Goal: Book appointment/travel/reservation

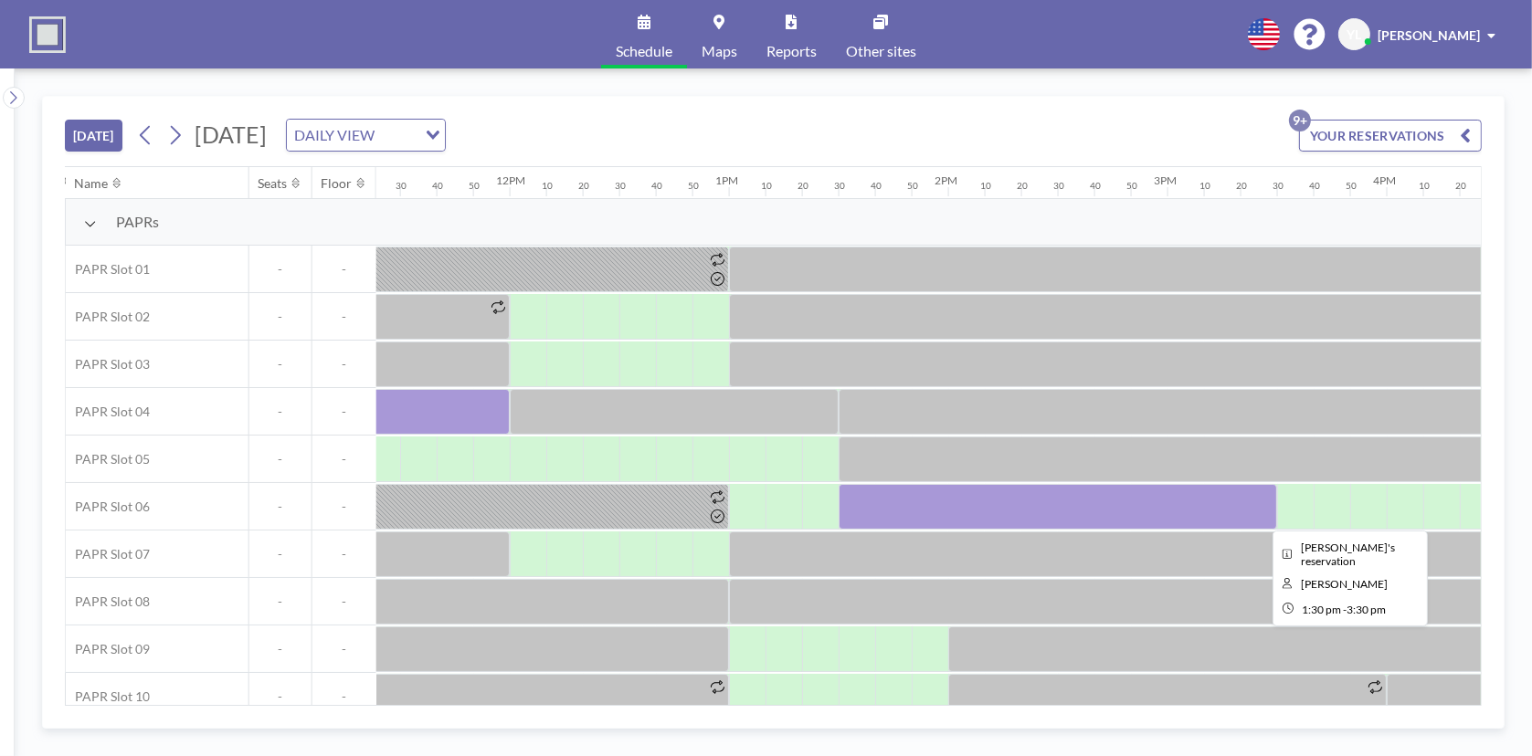
scroll to position [0, 2667]
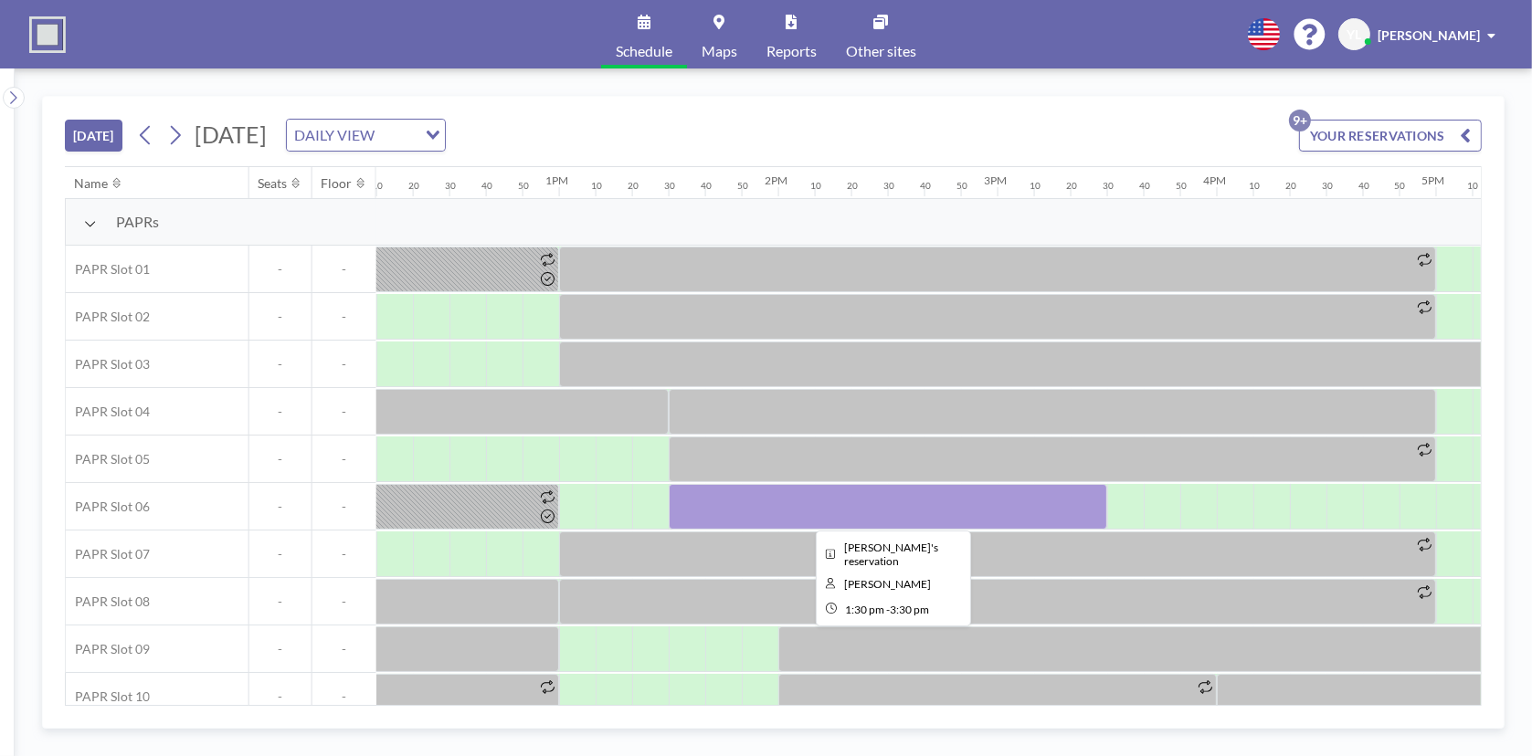
click at [1049, 506] on div at bounding box center [888, 507] width 438 height 46
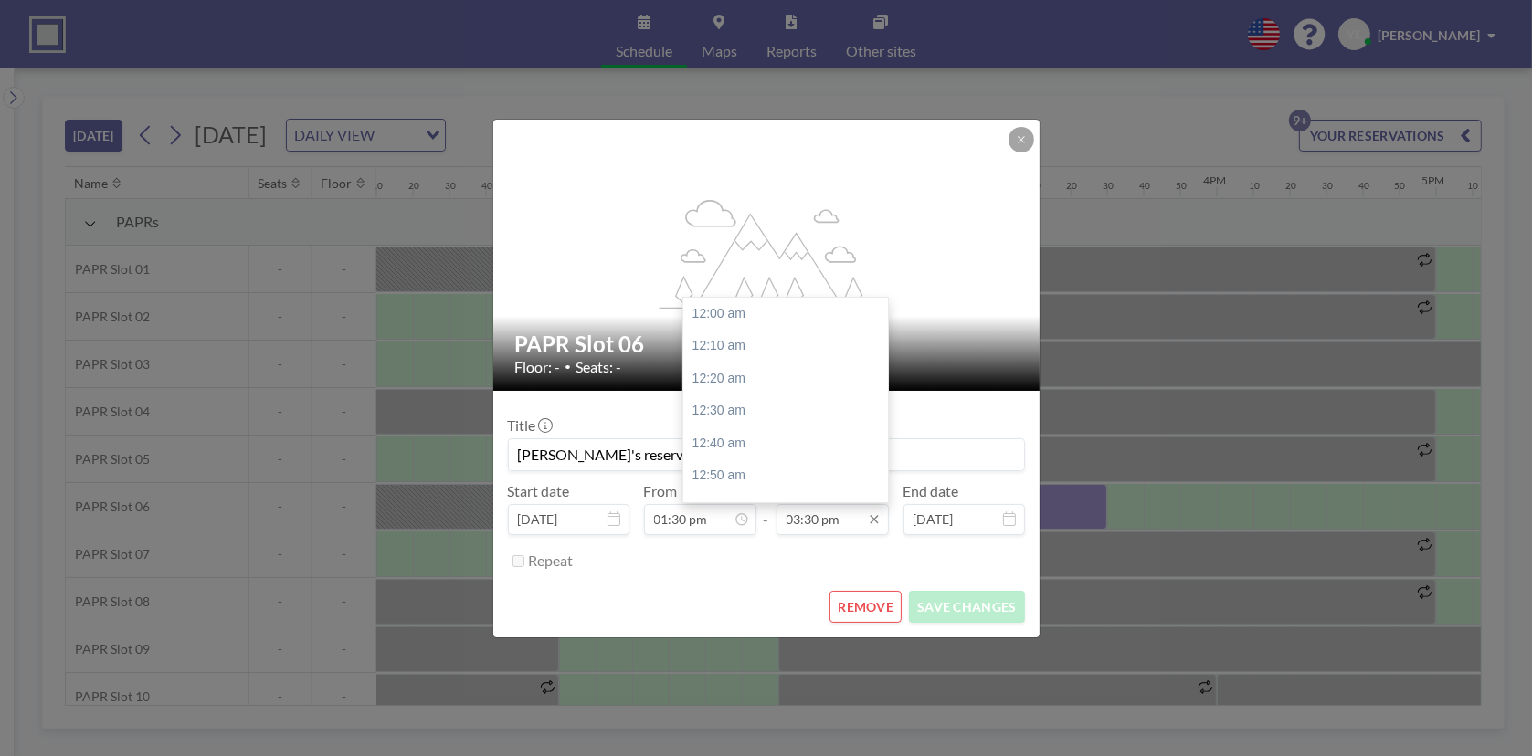
scroll to position [3020, 0]
click at [836, 522] on input "03:30 pm" at bounding box center [832, 519] width 112 height 31
click at [773, 402] on div "04:00 pm" at bounding box center [790, 414] width 214 height 33
type input "04:00 pm"
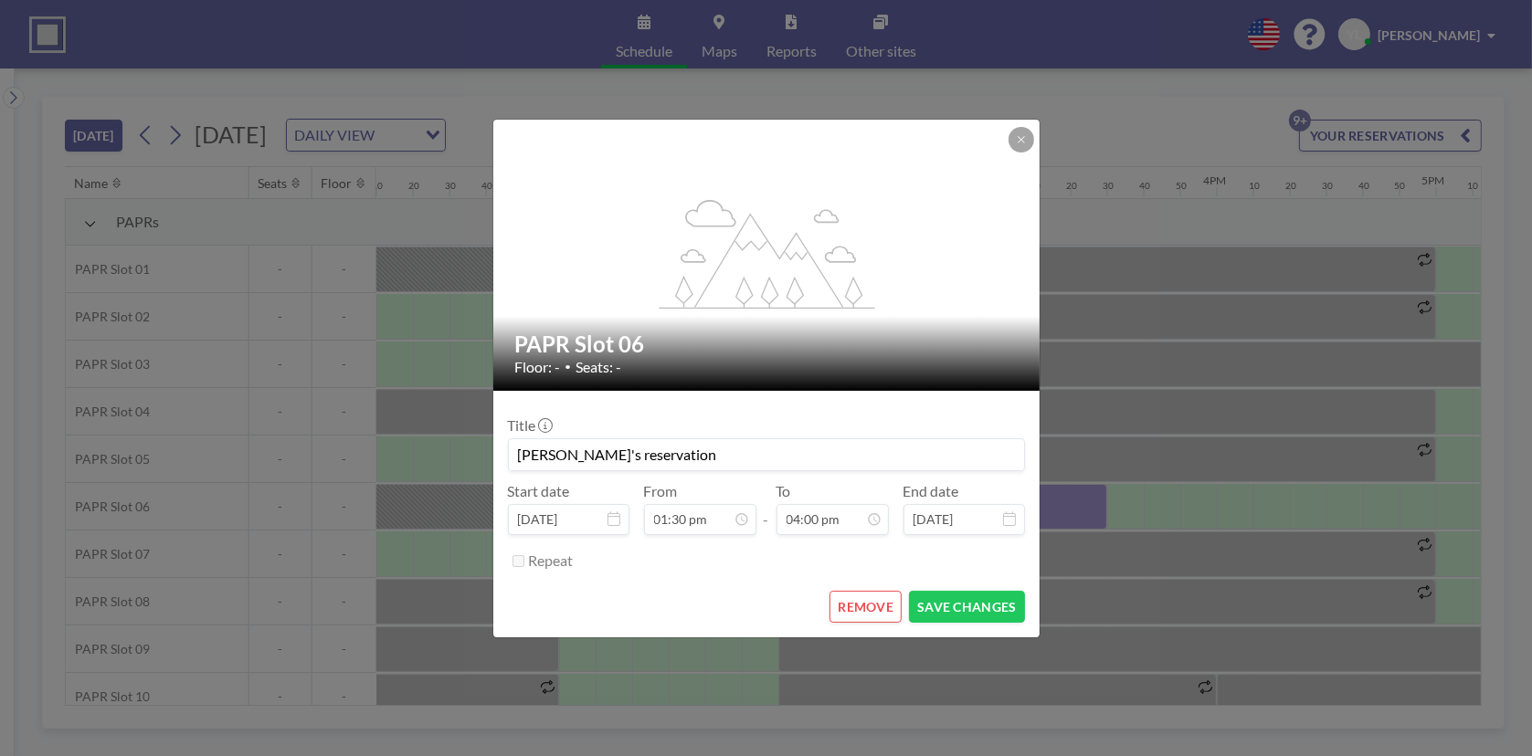
scroll to position [0, 0]
click at [971, 598] on button "SAVE CHANGES" at bounding box center [966, 607] width 115 height 32
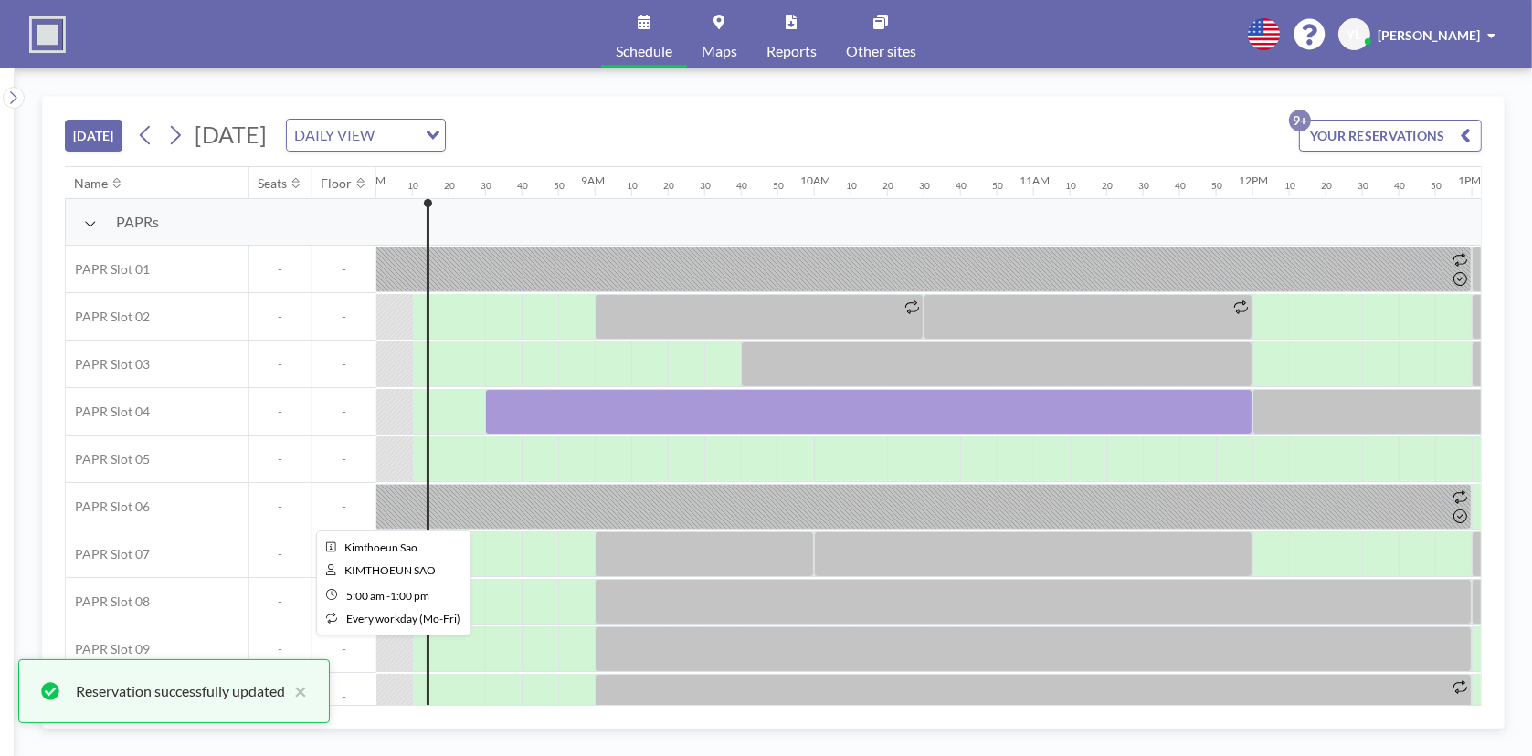
scroll to position [0, 1754]
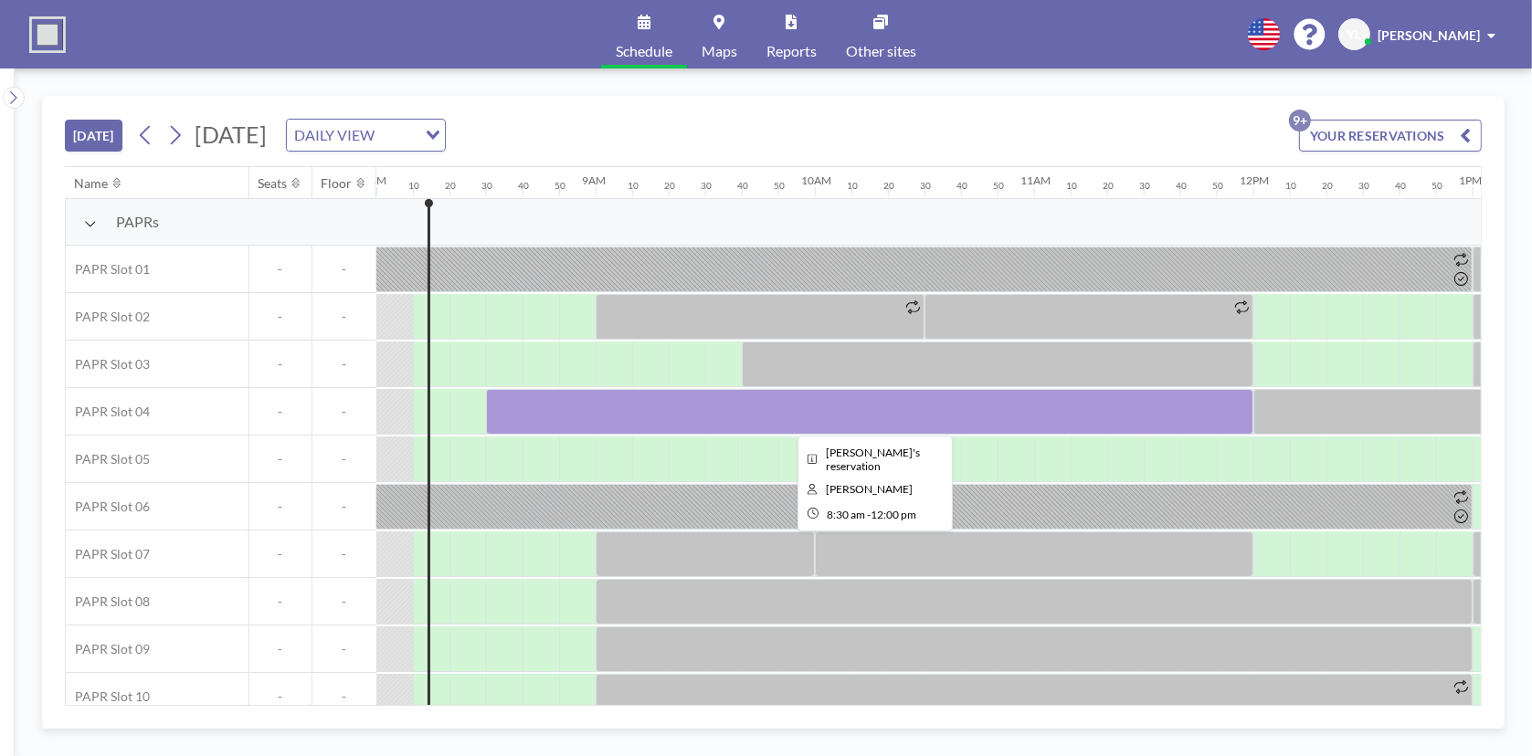
click at [667, 415] on div at bounding box center [869, 412] width 767 height 46
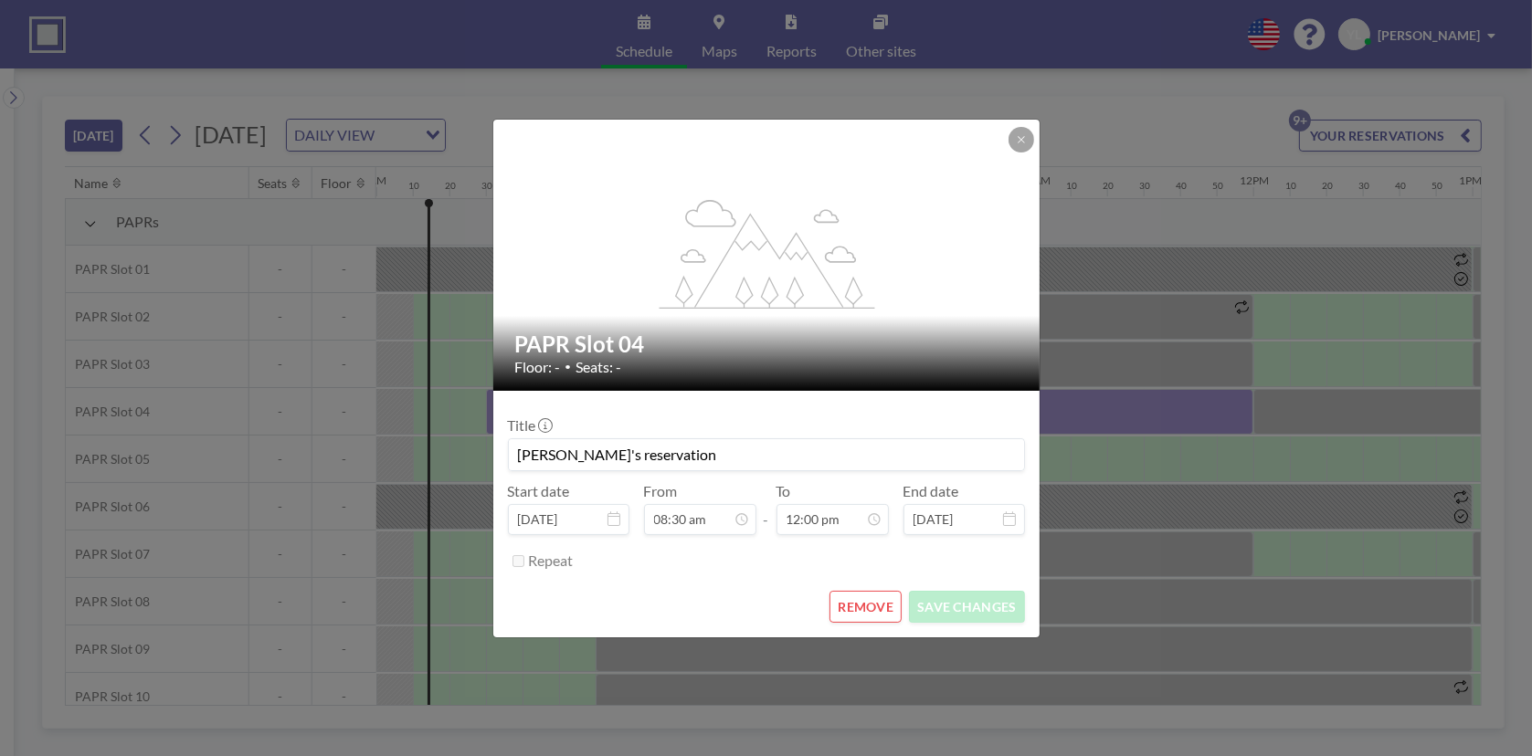
scroll to position [2339, 0]
click at [859, 598] on button "REMOVE" at bounding box center [865, 607] width 72 height 32
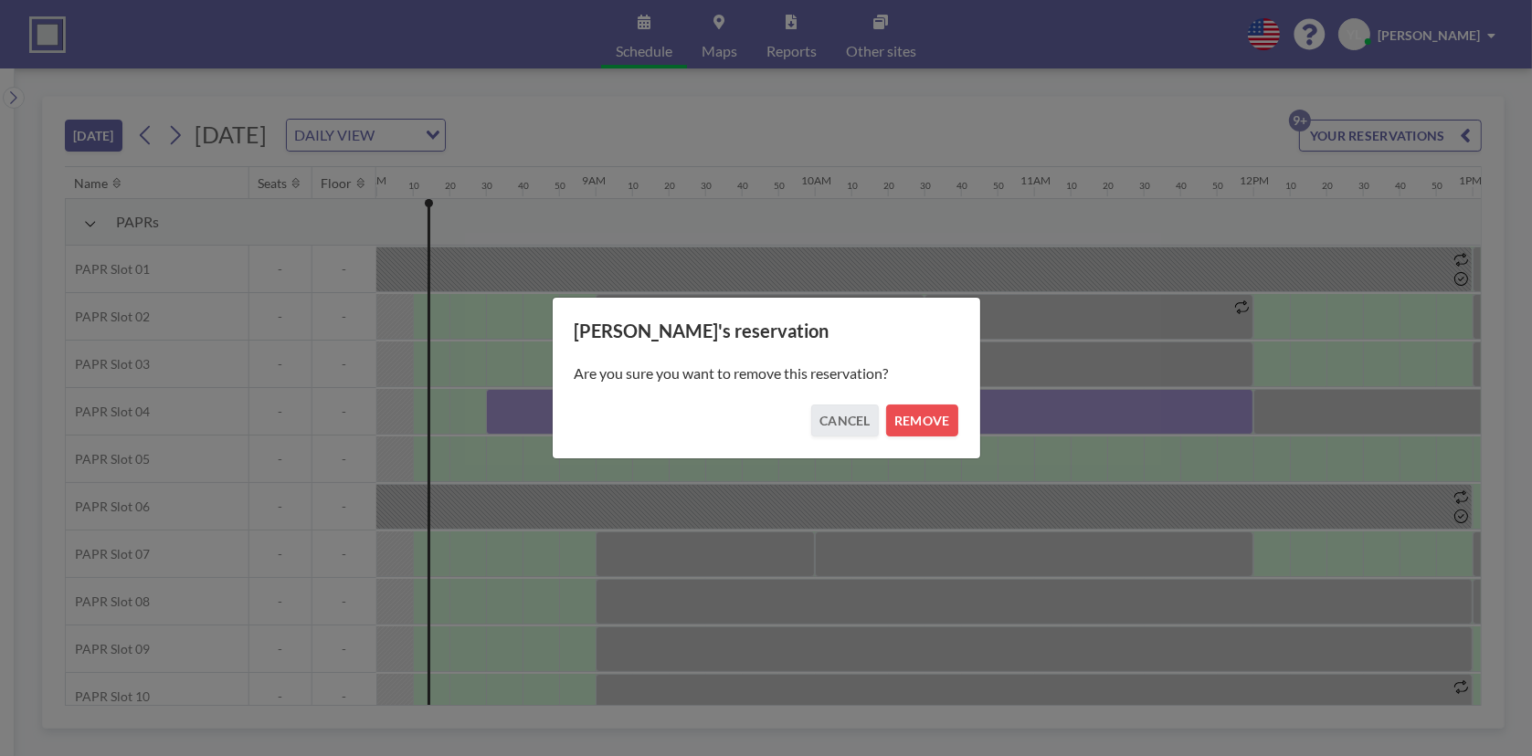
click at [954, 436] on div "Yuying's reservation Are you sure you want to remove this reservation? CANCEL R…" at bounding box center [766, 378] width 429 height 163
click at [938, 415] on button "REMOVE" at bounding box center [922, 421] width 72 height 32
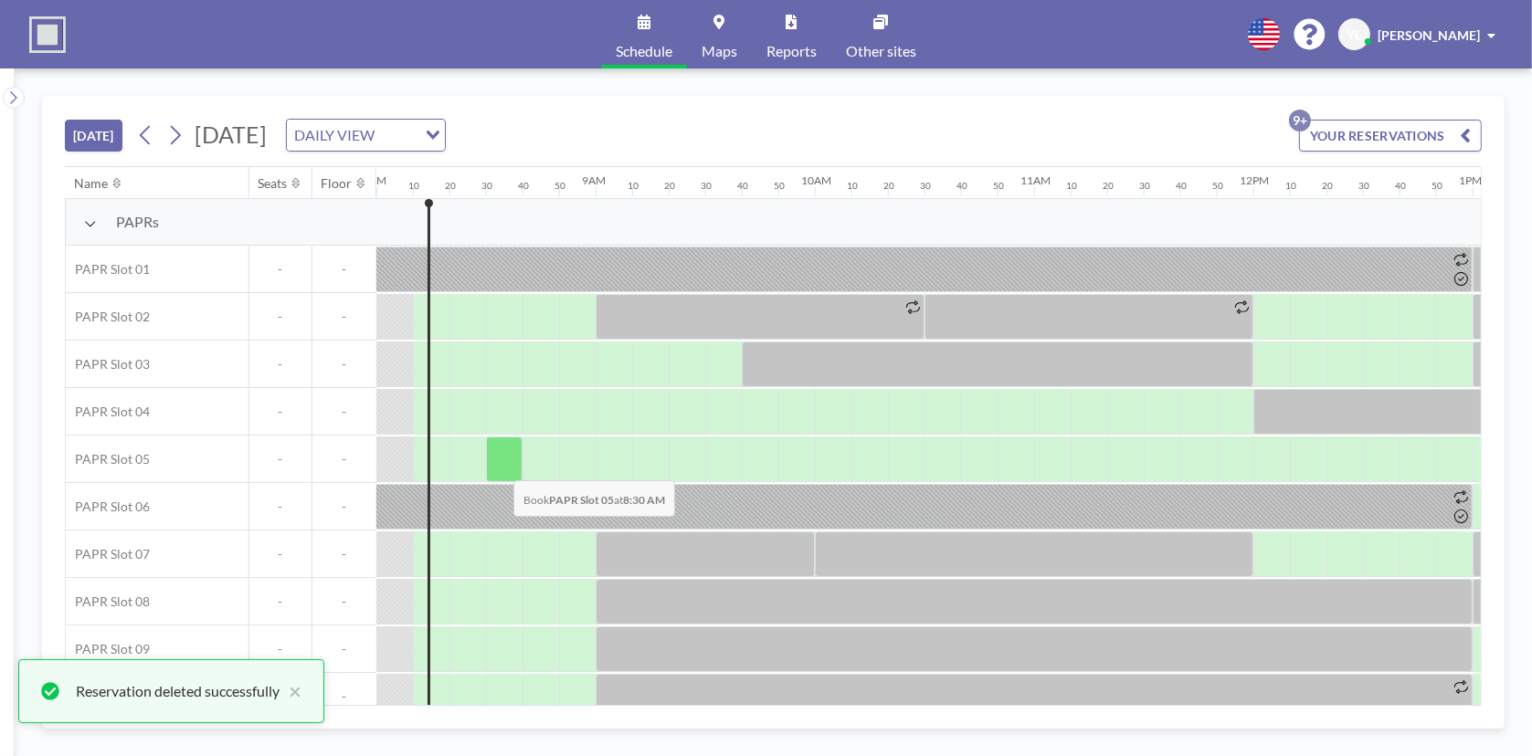
click at [499, 465] on div at bounding box center [504, 460] width 37 height 46
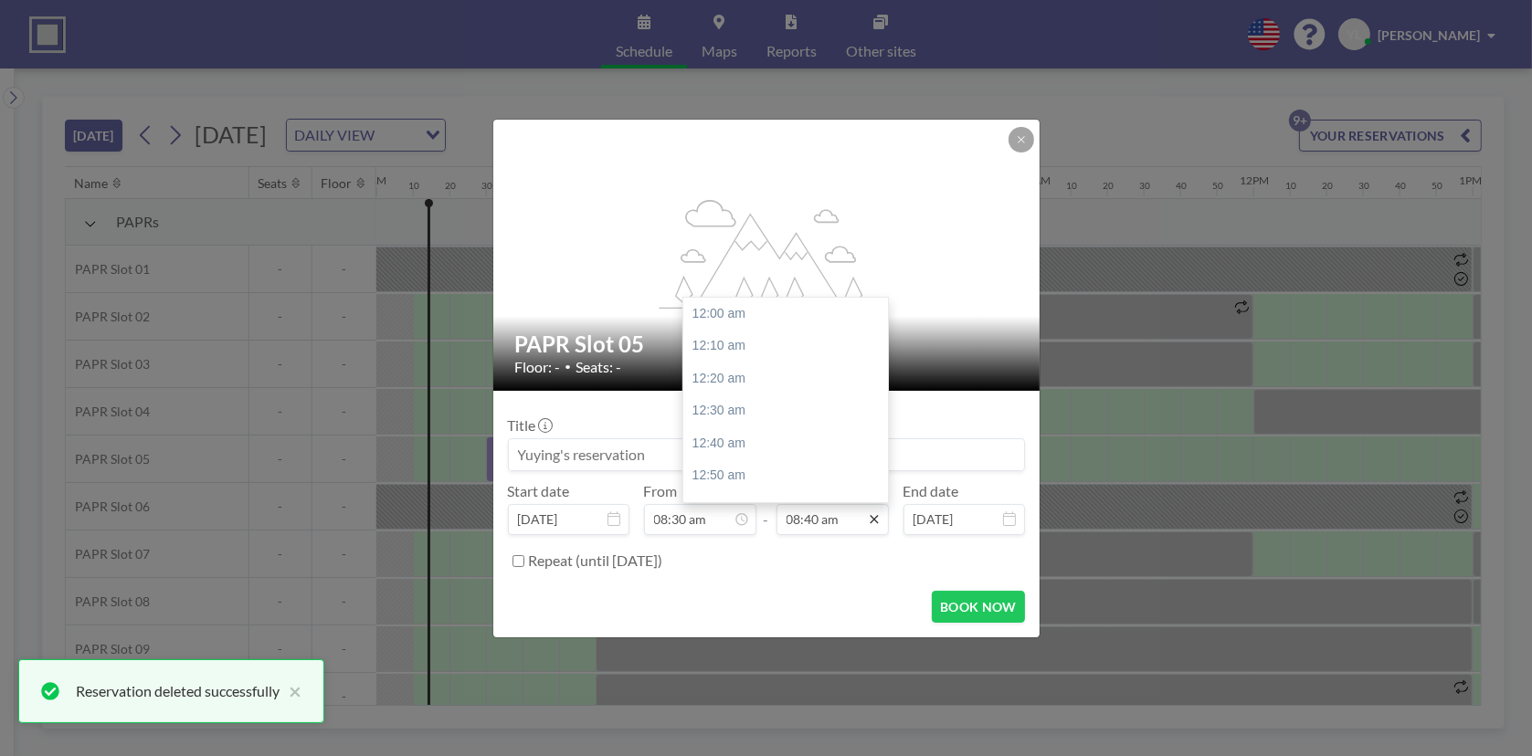
scroll to position [1690, 0]
click at [867, 518] on icon at bounding box center [874, 519] width 15 height 15
click at [785, 421] on div "12:30 pm" at bounding box center [790, 422] width 214 height 33
type input "12:30 pm"
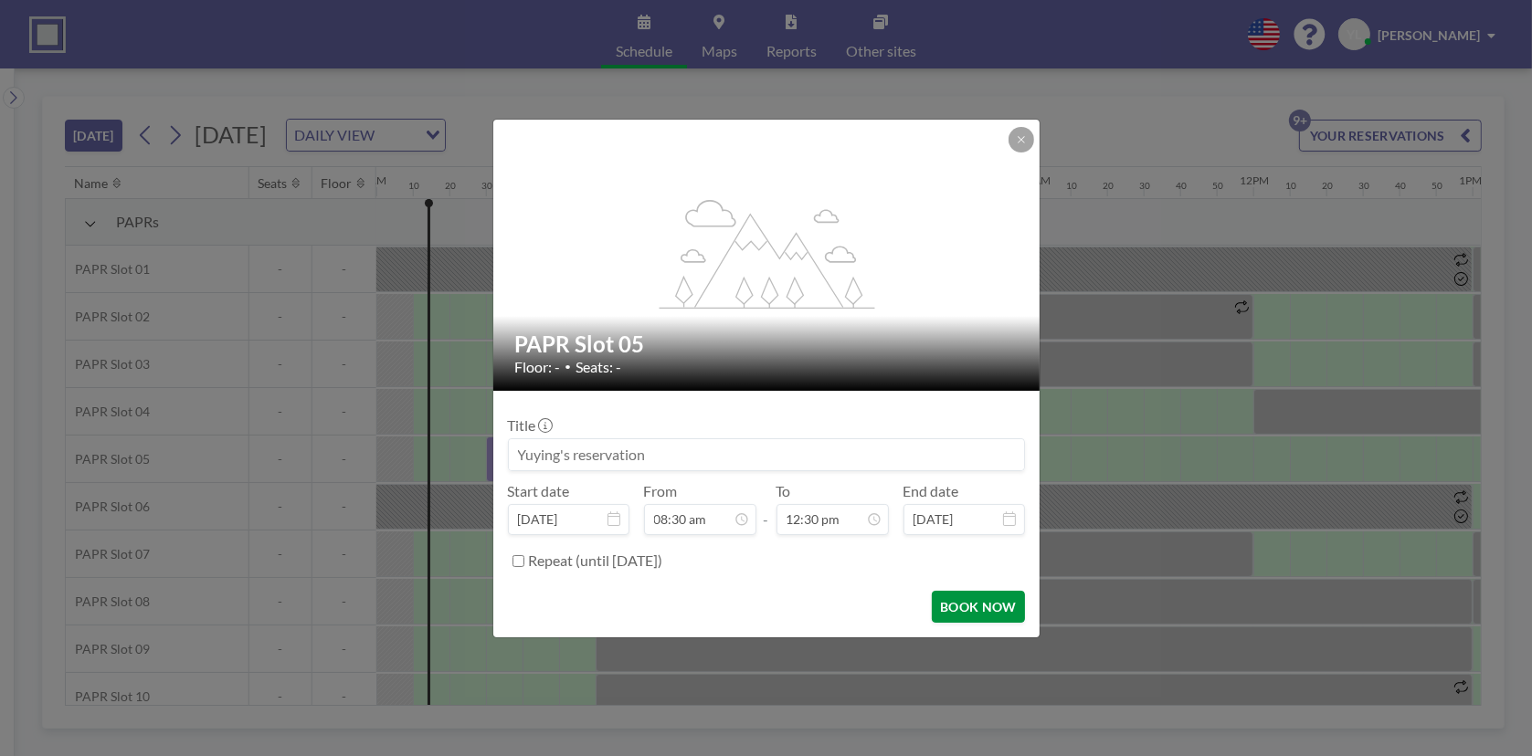
click at [999, 610] on button "BOOK NOW" at bounding box center [978, 607] width 92 height 32
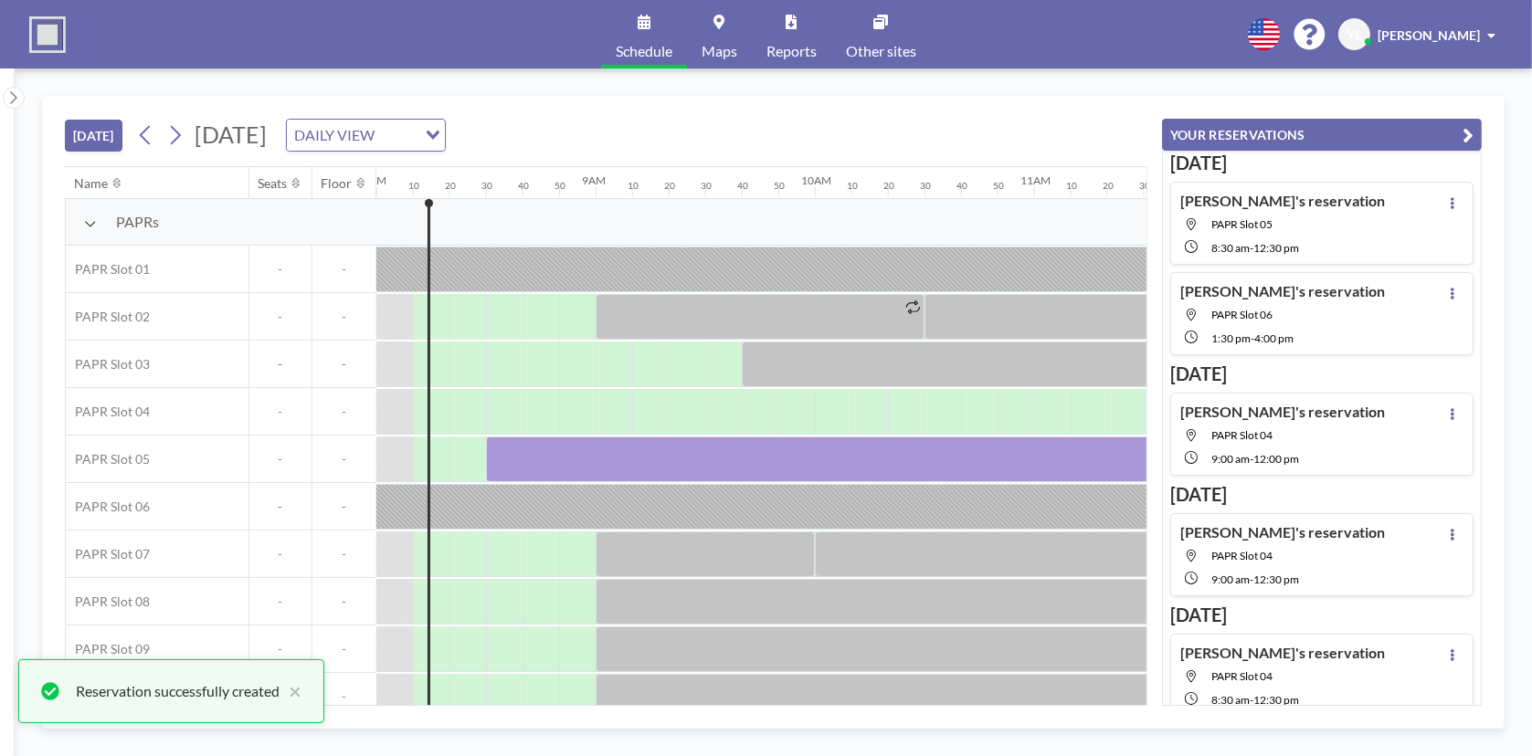
click at [1471, 133] on icon "button" at bounding box center [1467, 135] width 11 height 22
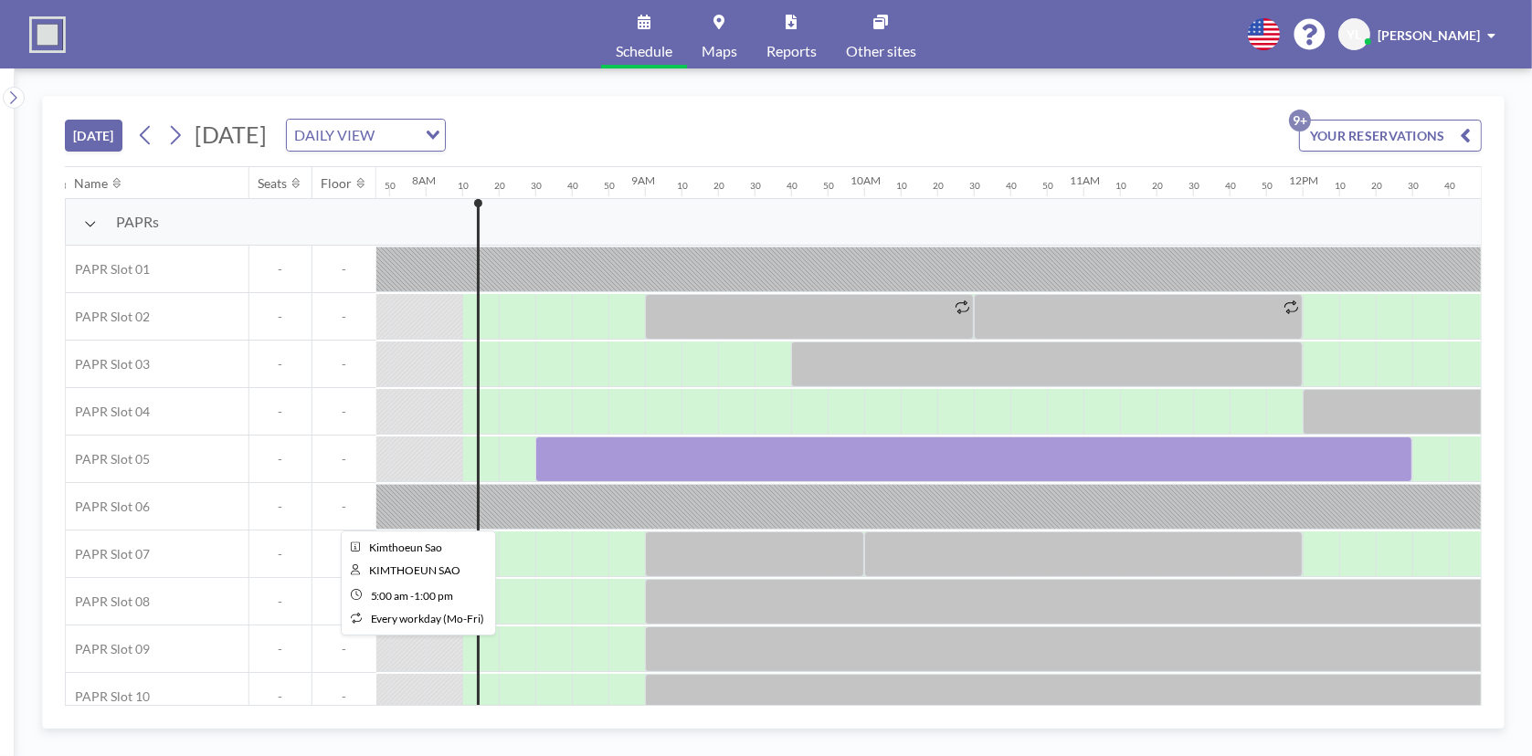
scroll to position [0, 1571]
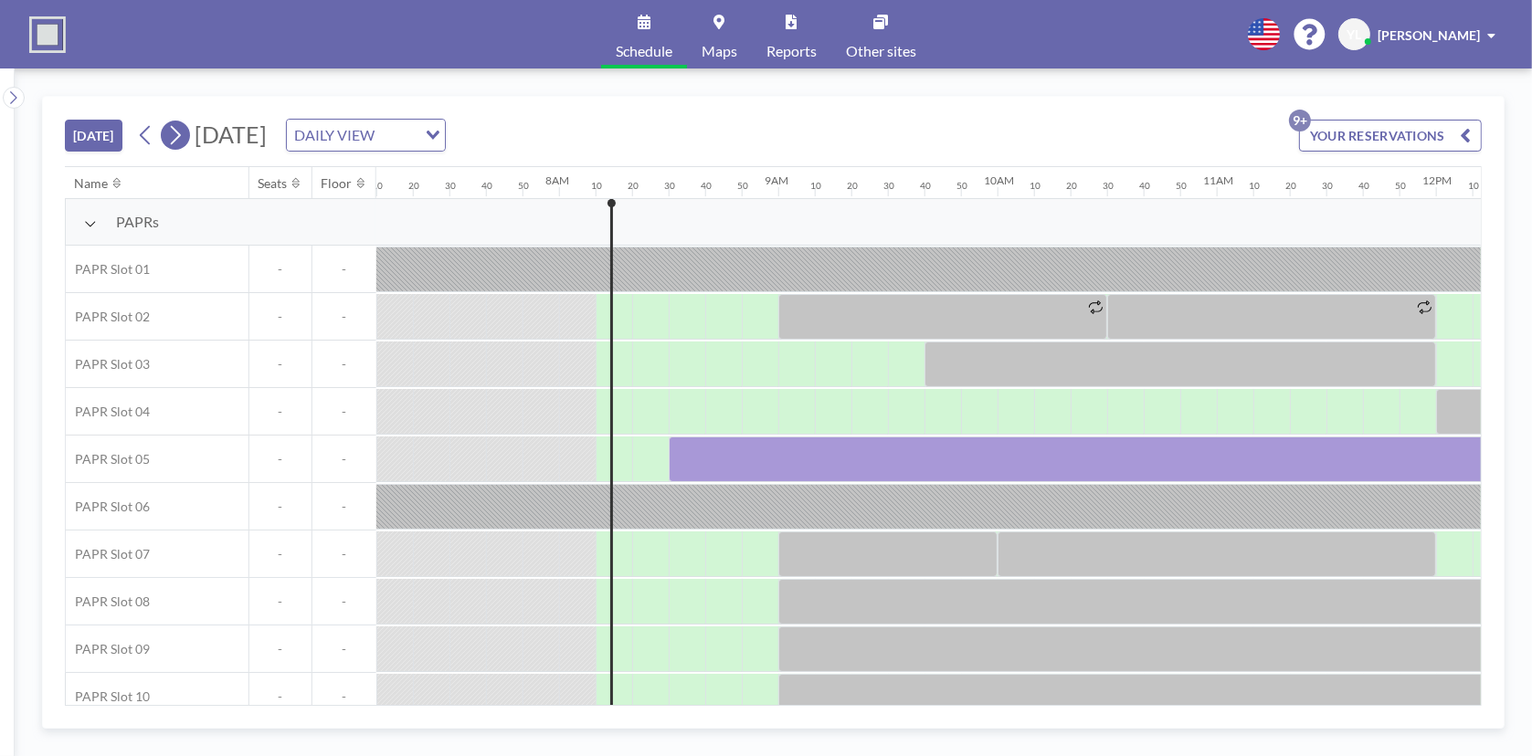
click at [180, 124] on icon at bounding box center [174, 134] width 17 height 27
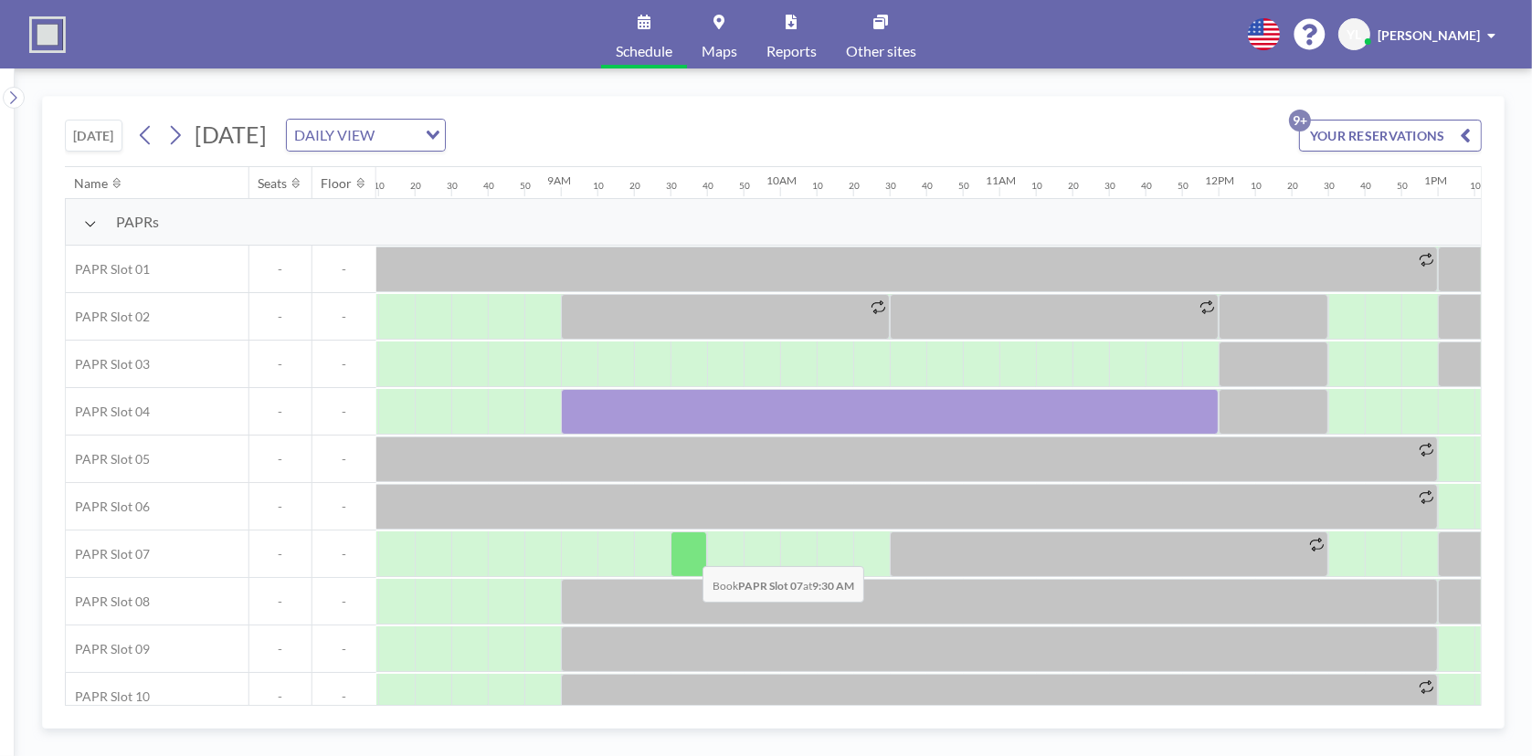
scroll to position [0, 1754]
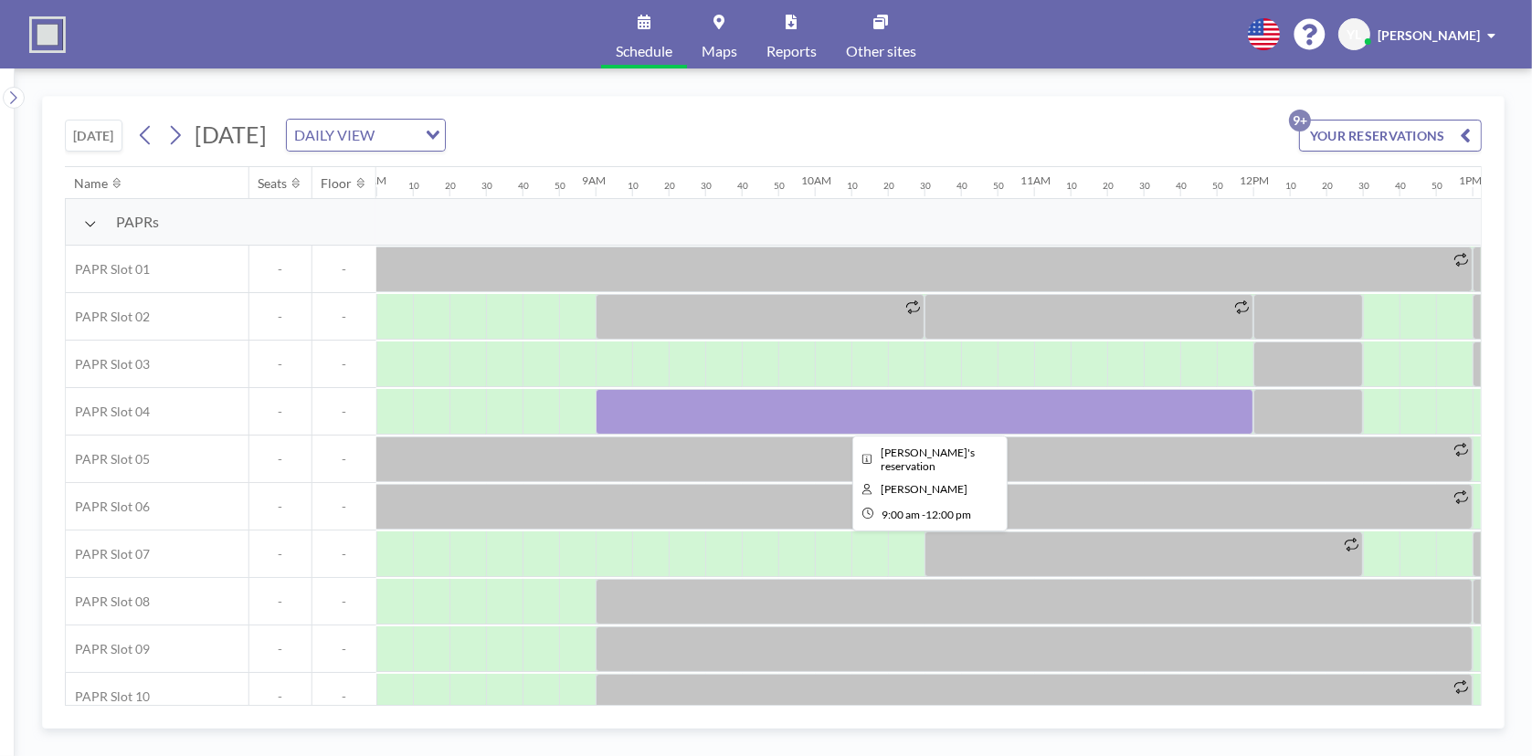
click at [667, 406] on div at bounding box center [924, 412] width 658 height 46
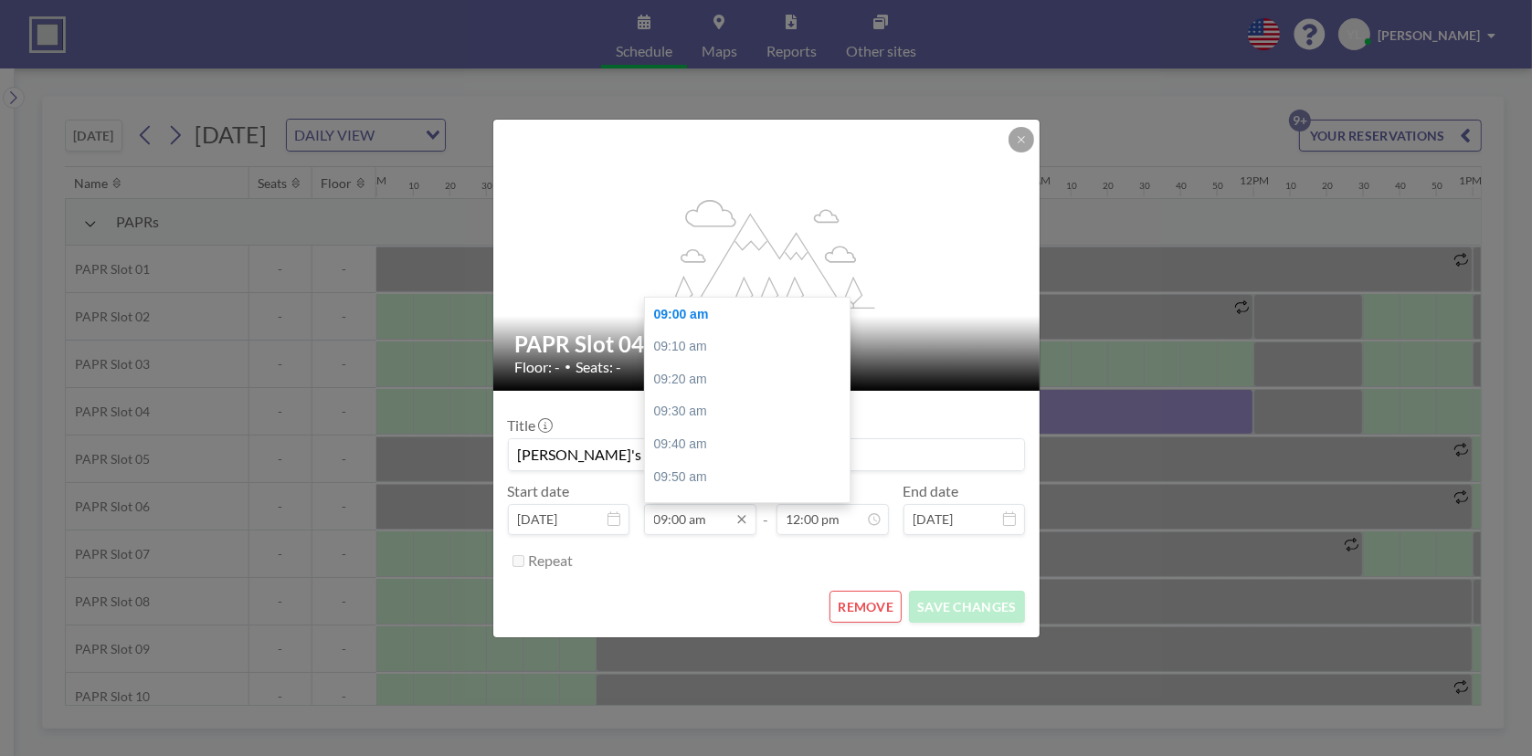
click at [691, 515] on input "09:00 am" at bounding box center [700, 519] width 112 height 31
click at [708, 475] on div "08:30 am" at bounding box center [752, 491] width 214 height 33
type input "08:30 am"
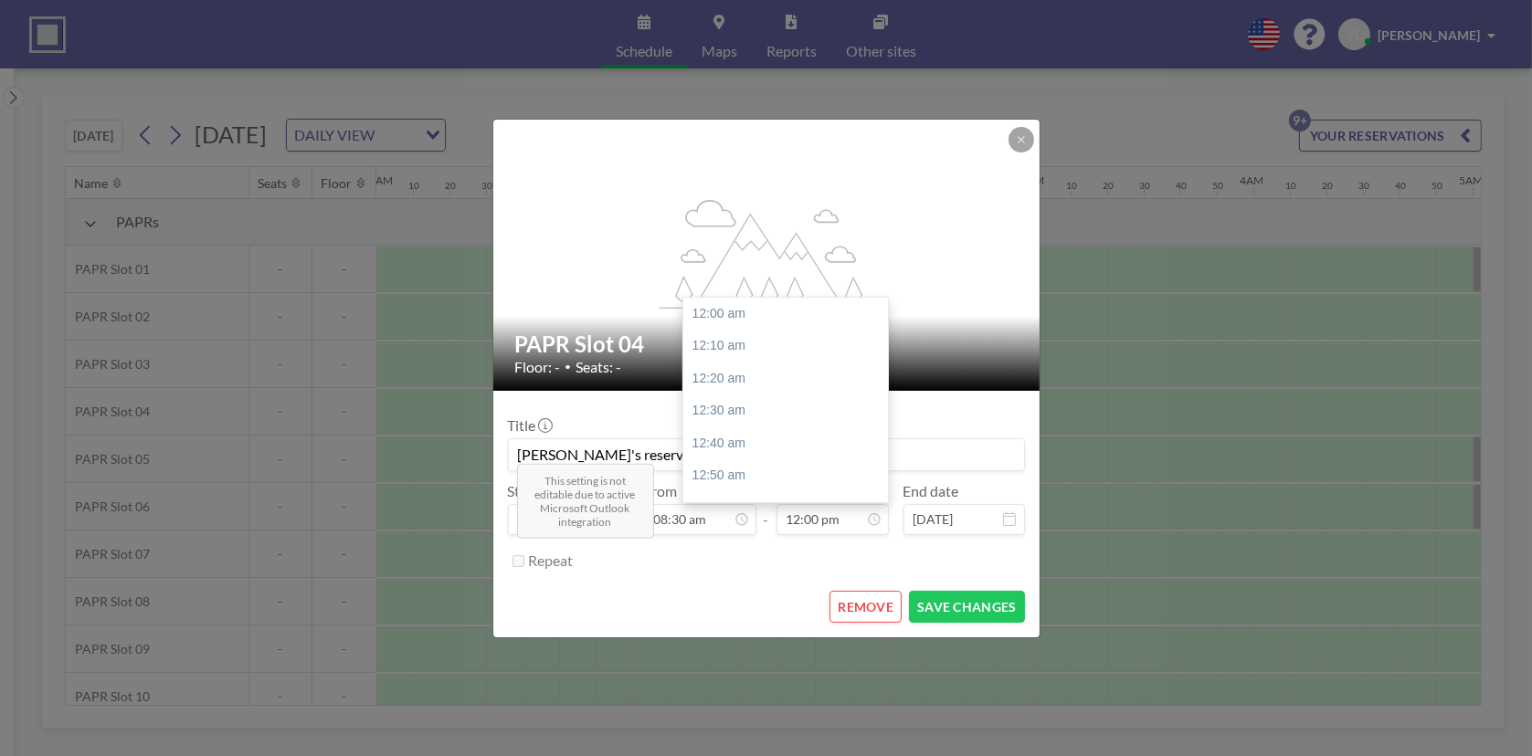
scroll to position [2339, 0]
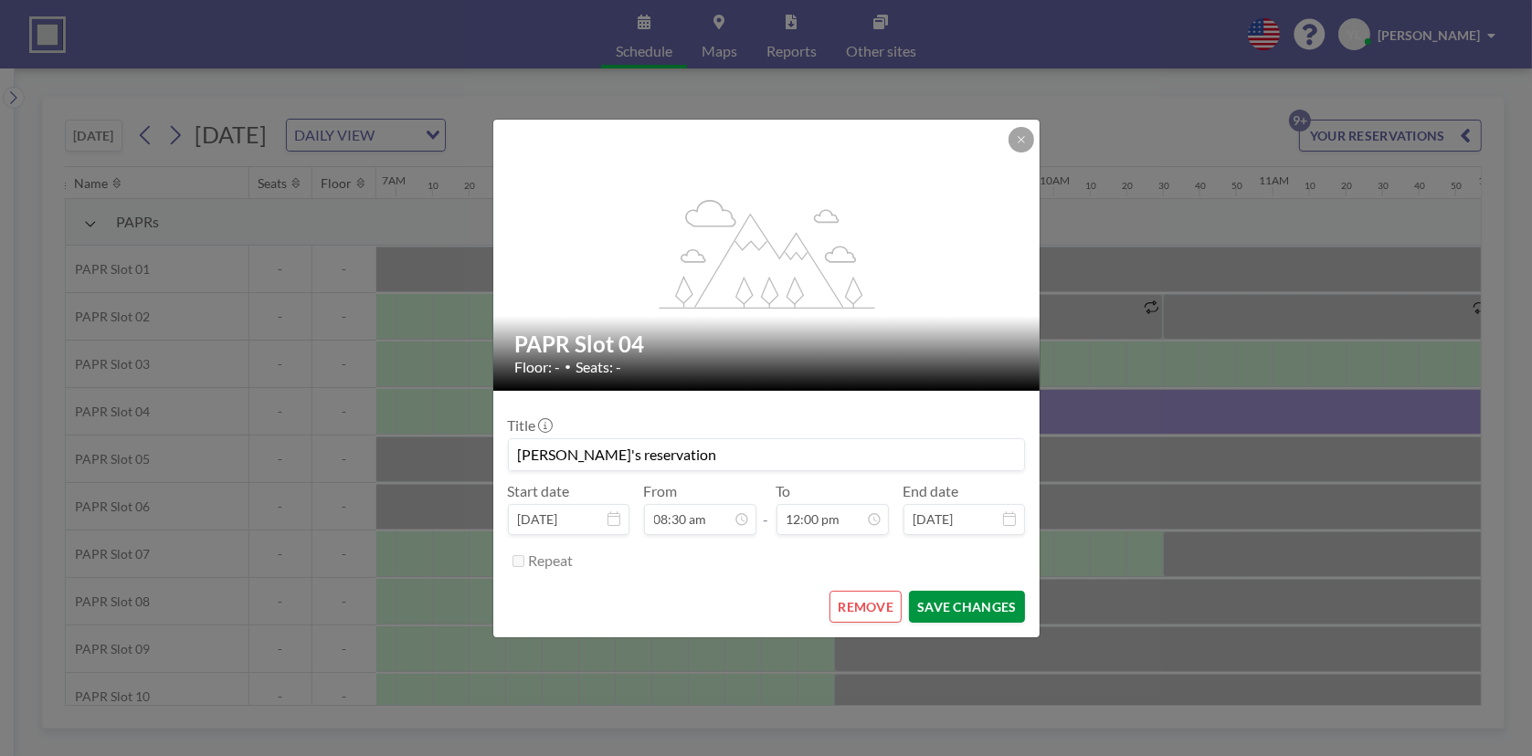
click at [959, 607] on button "SAVE CHANGES" at bounding box center [966, 607] width 115 height 32
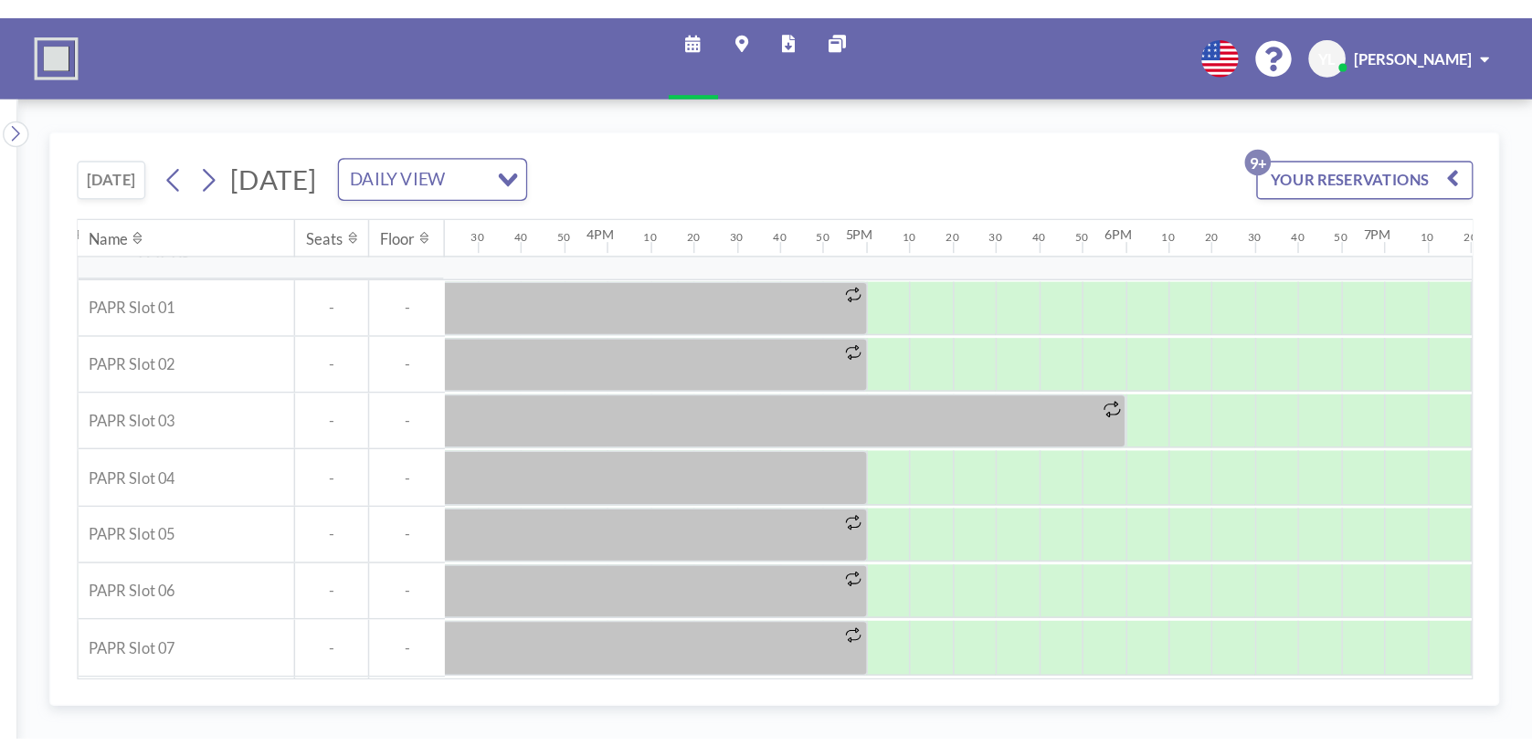
scroll to position [20, 2649]
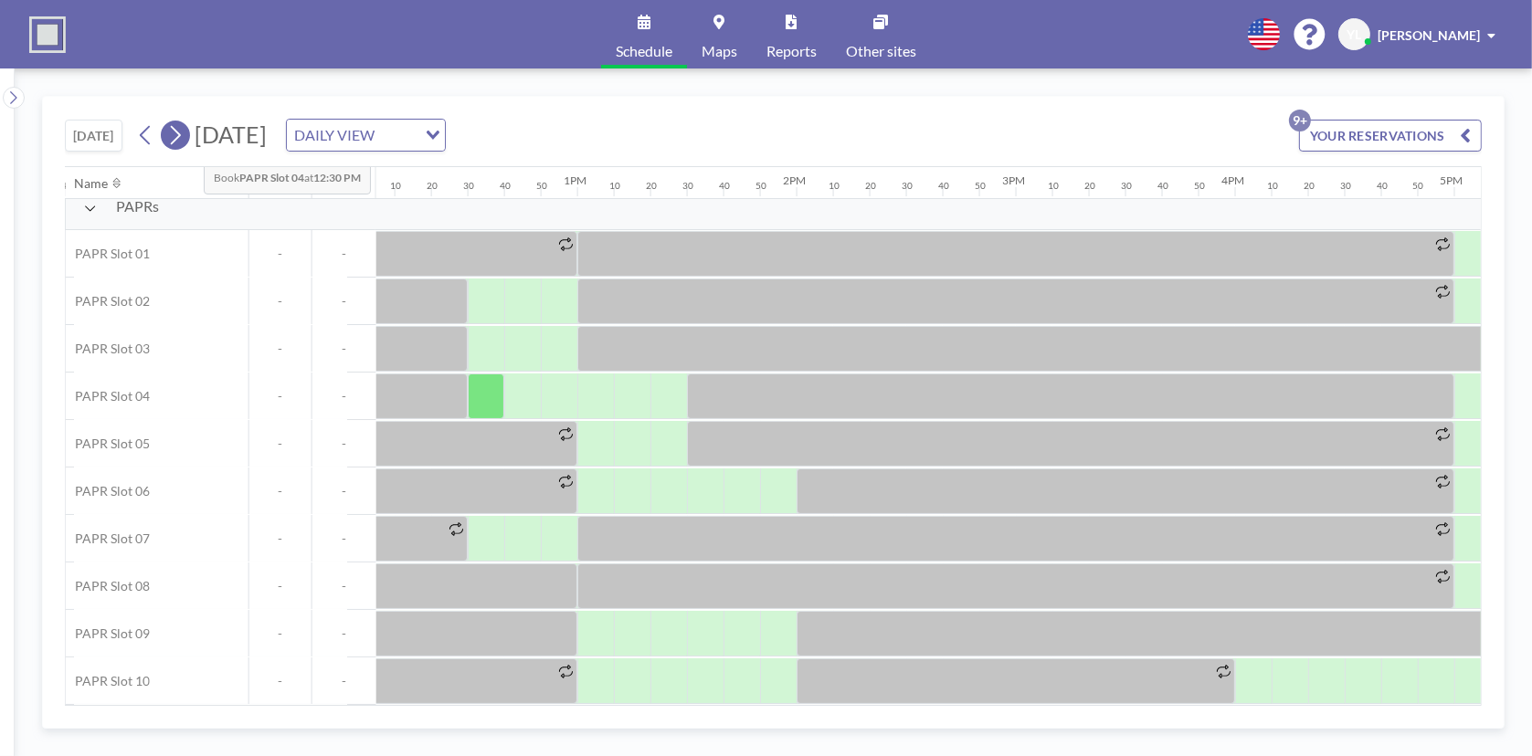
click at [190, 143] on div "[DATE] DAILY VIEW Loading..." at bounding box center [289, 135] width 314 height 33
click at [180, 128] on icon at bounding box center [174, 134] width 17 height 27
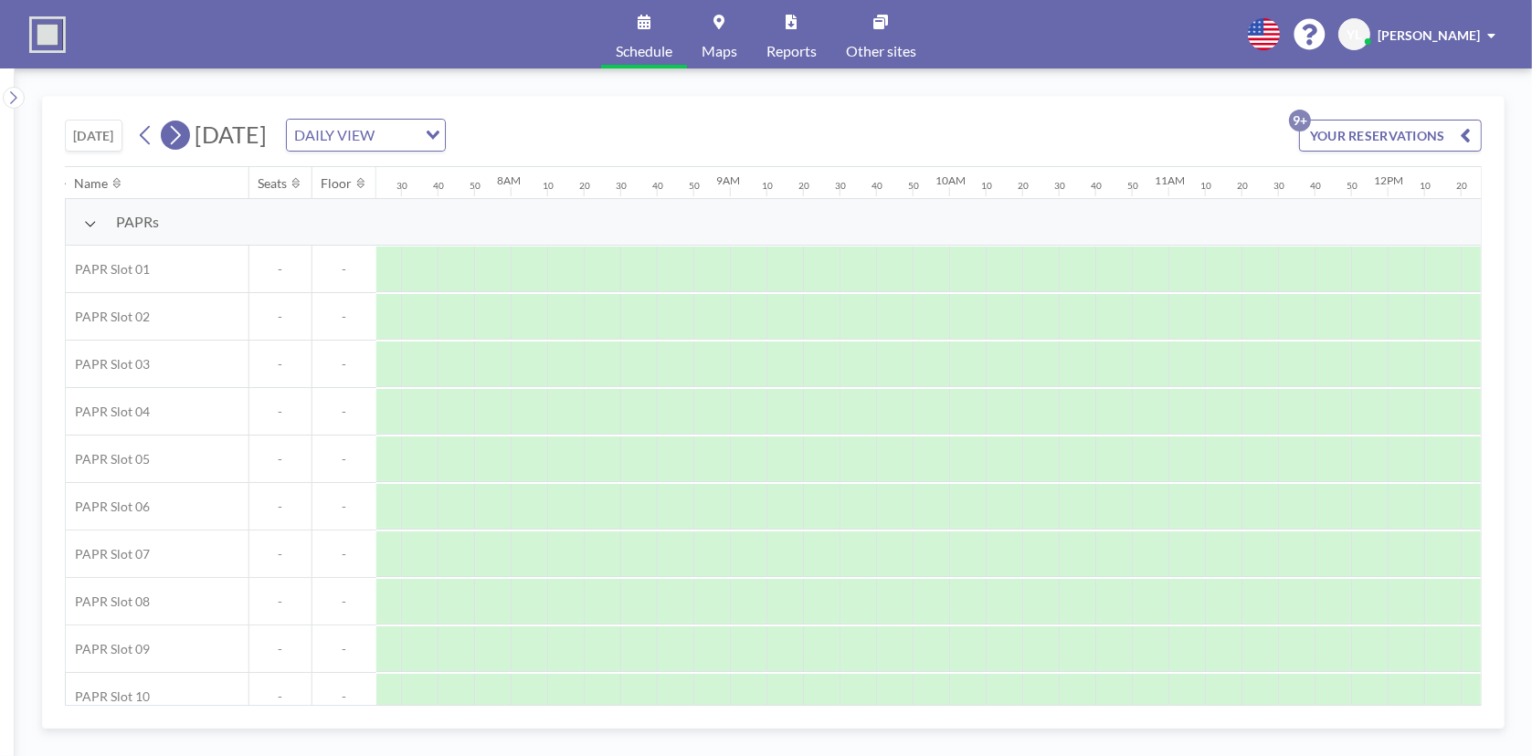
scroll to position [0, 1716]
click at [159, 132] on button at bounding box center [146, 135] width 29 height 29
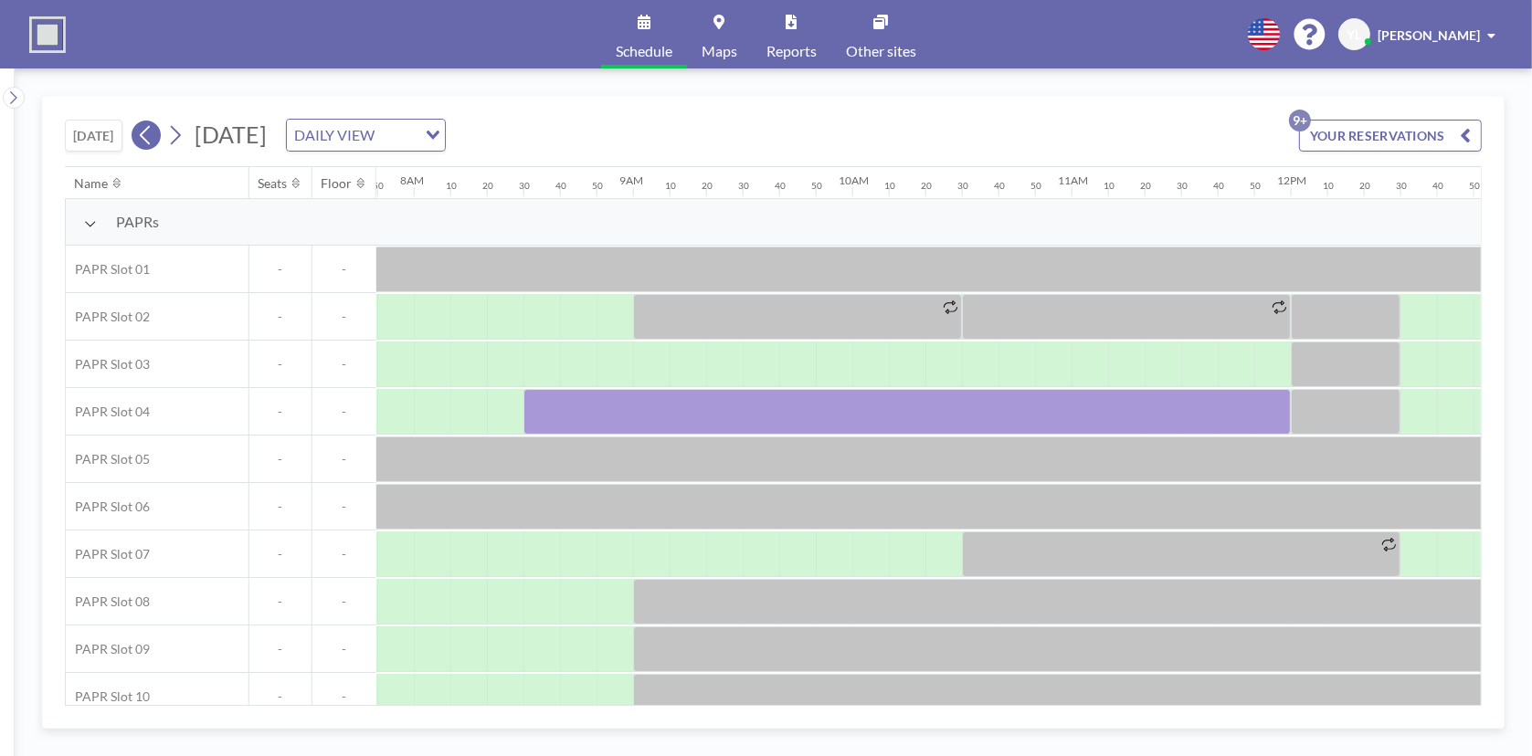
click at [145, 132] on icon at bounding box center [145, 135] width 10 height 19
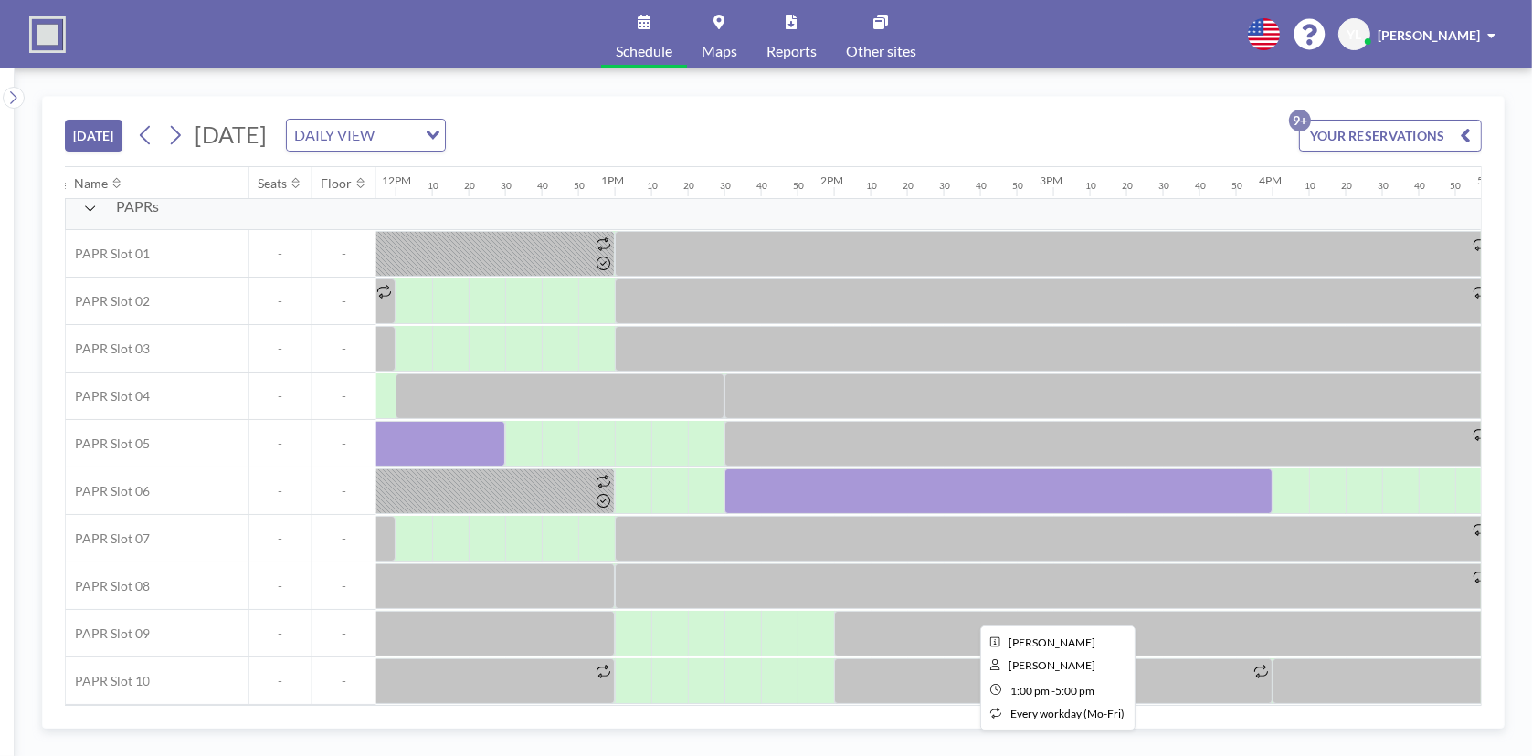
scroll to position [22, 2611]
